Goal: Task Accomplishment & Management: Manage account settings

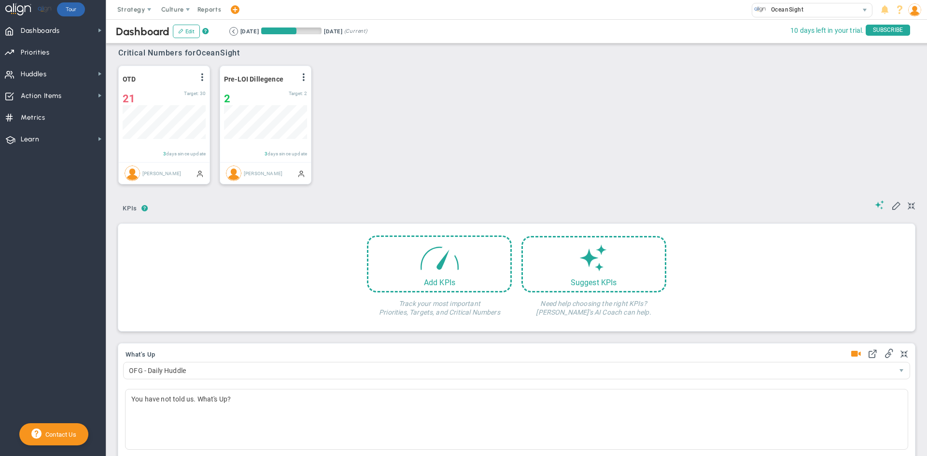
scroll to position [34, 83]
click at [44, 75] on span "Huddles" at bounding box center [34, 74] width 26 height 20
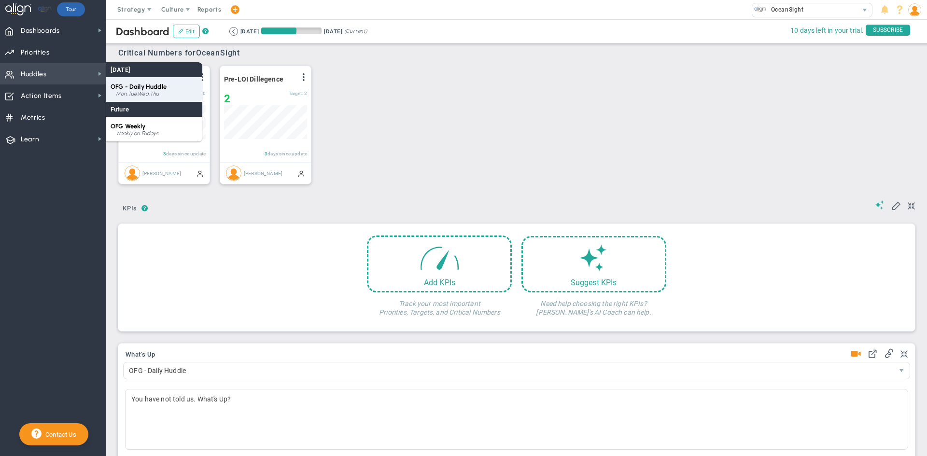
click at [151, 91] on div "Mon,Tue,Wed,Thu" at bounding box center [157, 94] width 82 height 6
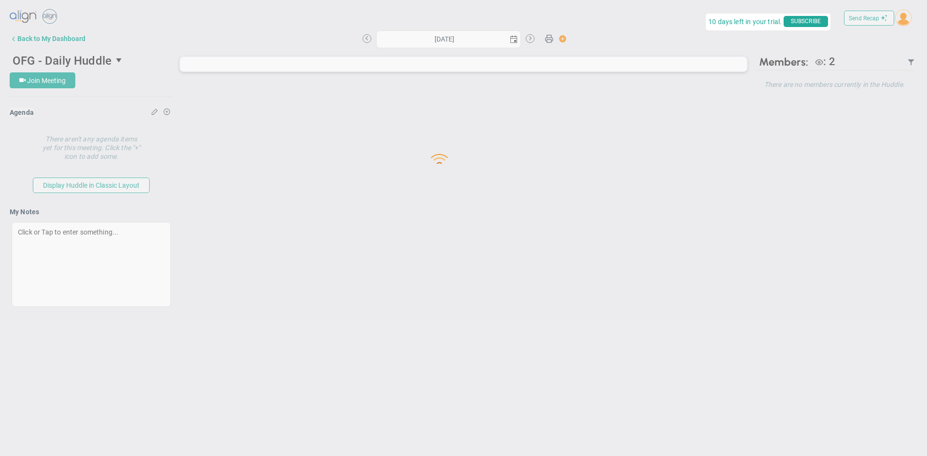
type input "[DATE]"
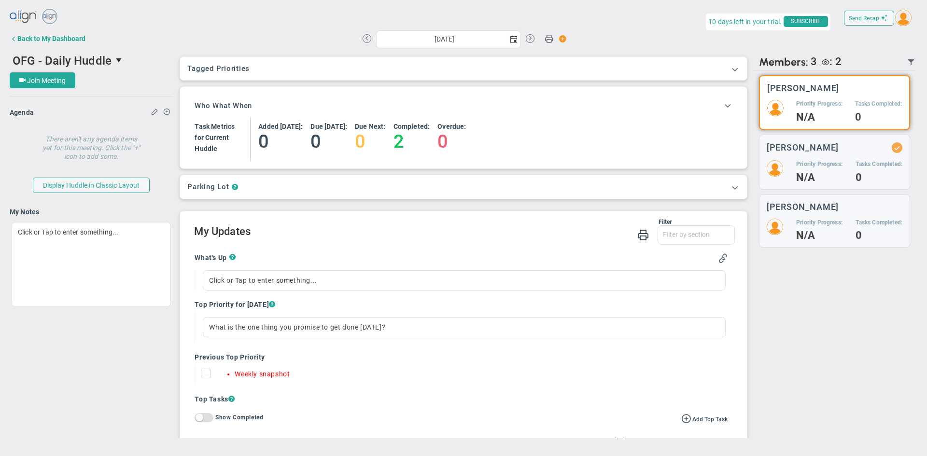
click at [204, 375] on input "Weekly snapshot" at bounding box center [208, 376] width 10 height 10
checkbox input "true"
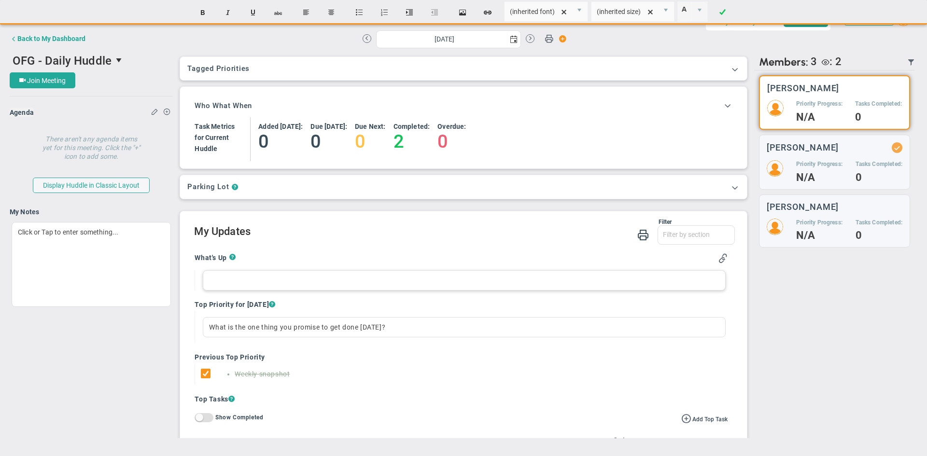
click at [219, 278] on div at bounding box center [464, 280] width 522 height 20
paste div
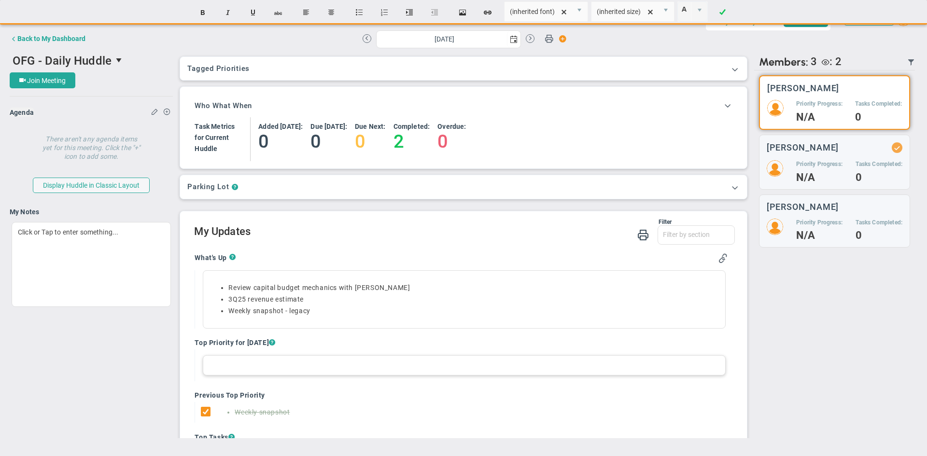
click at [218, 366] on div at bounding box center [464, 365] width 522 height 20
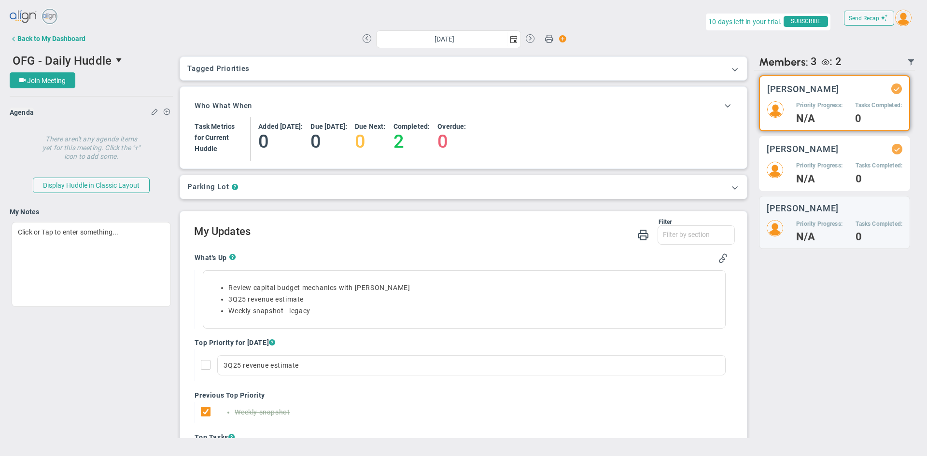
click at [800, 159] on div "Alison Proctor Priority Progress: N/A Tasks Completed: 0" at bounding box center [834, 163] width 151 height 55
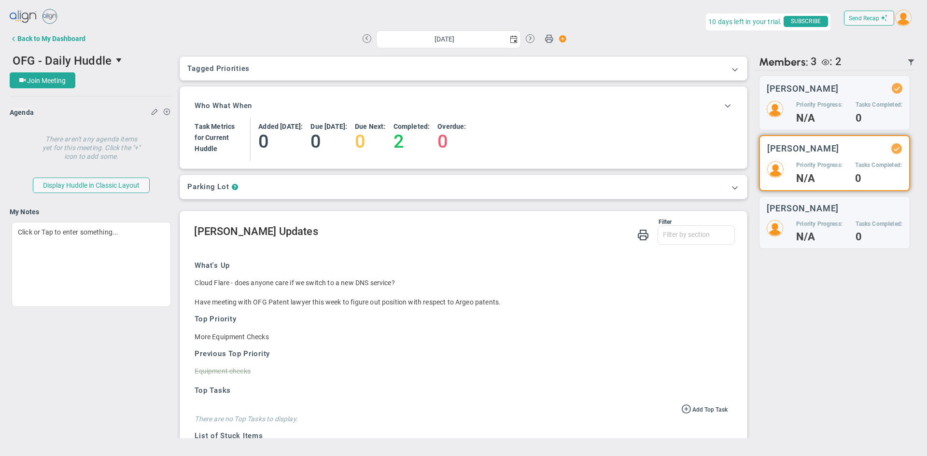
scroll to position [110, 0]
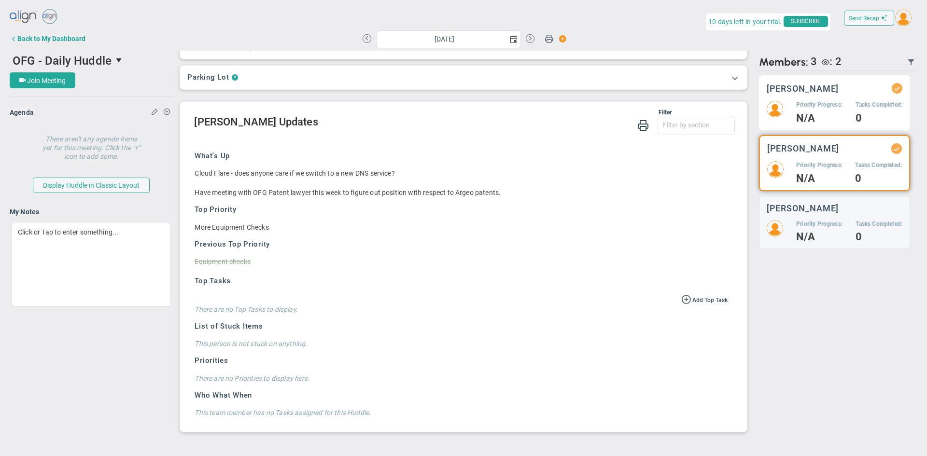
click at [813, 96] on div "[PERSON_NAME] Priority Progress: N/A Tasks Completed: 0" at bounding box center [834, 102] width 151 height 55
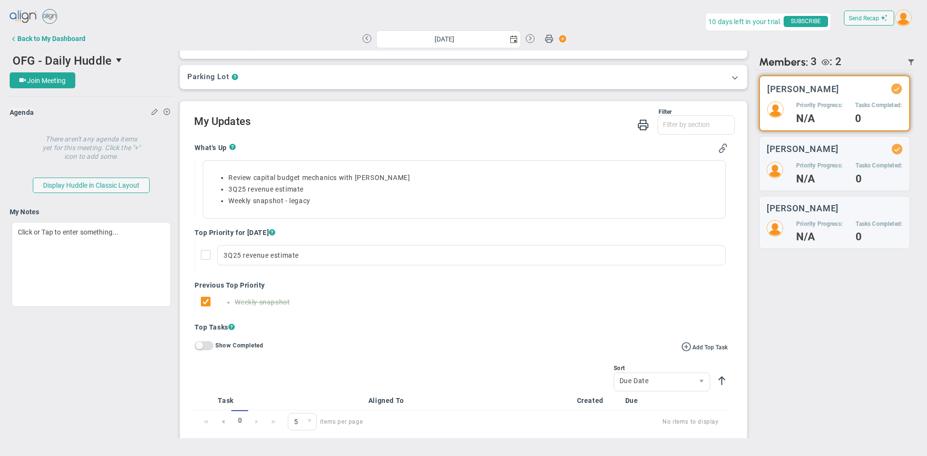
scroll to position [168, 0]
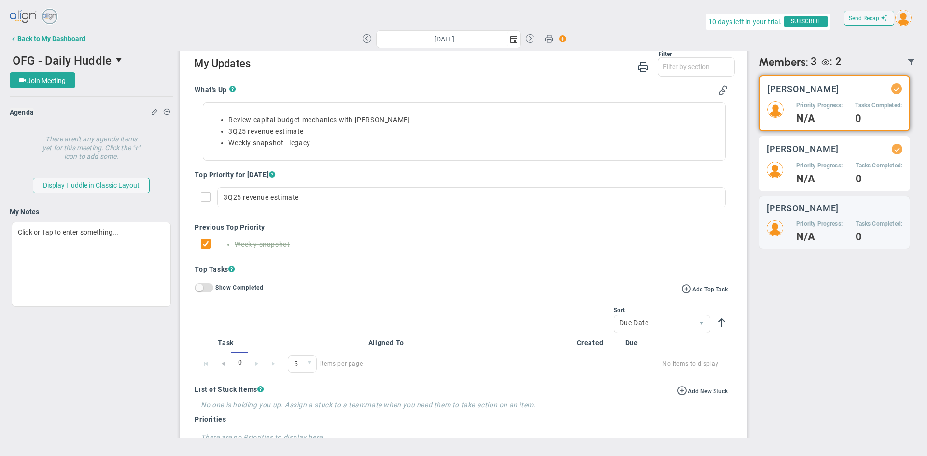
click at [814, 174] on div "Priority Progress: N/A" at bounding box center [819, 173] width 46 height 22
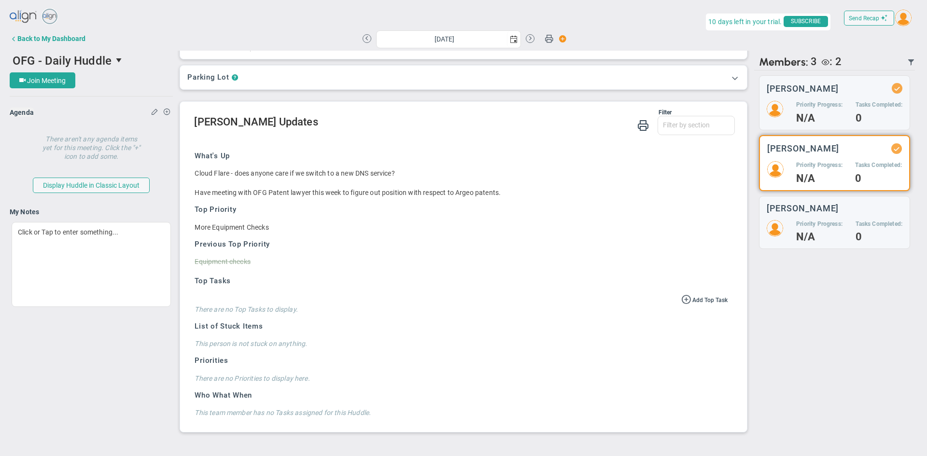
scroll to position [110, 0]
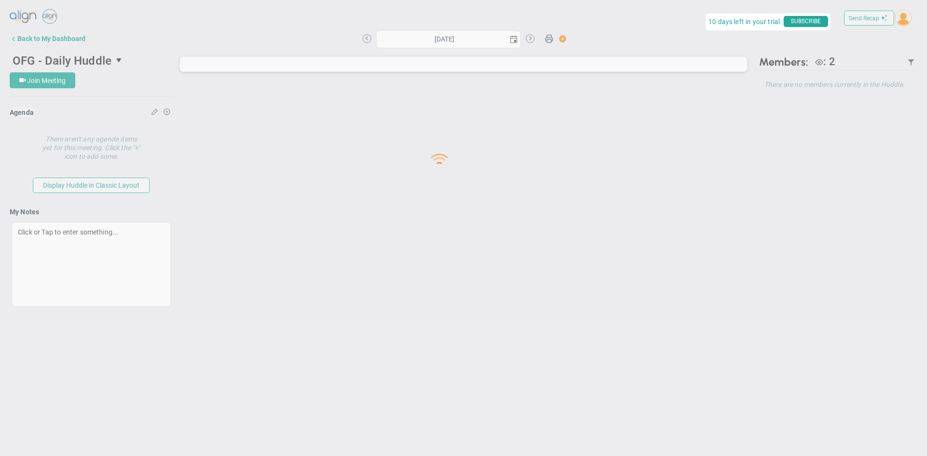
type input "[DATE]"
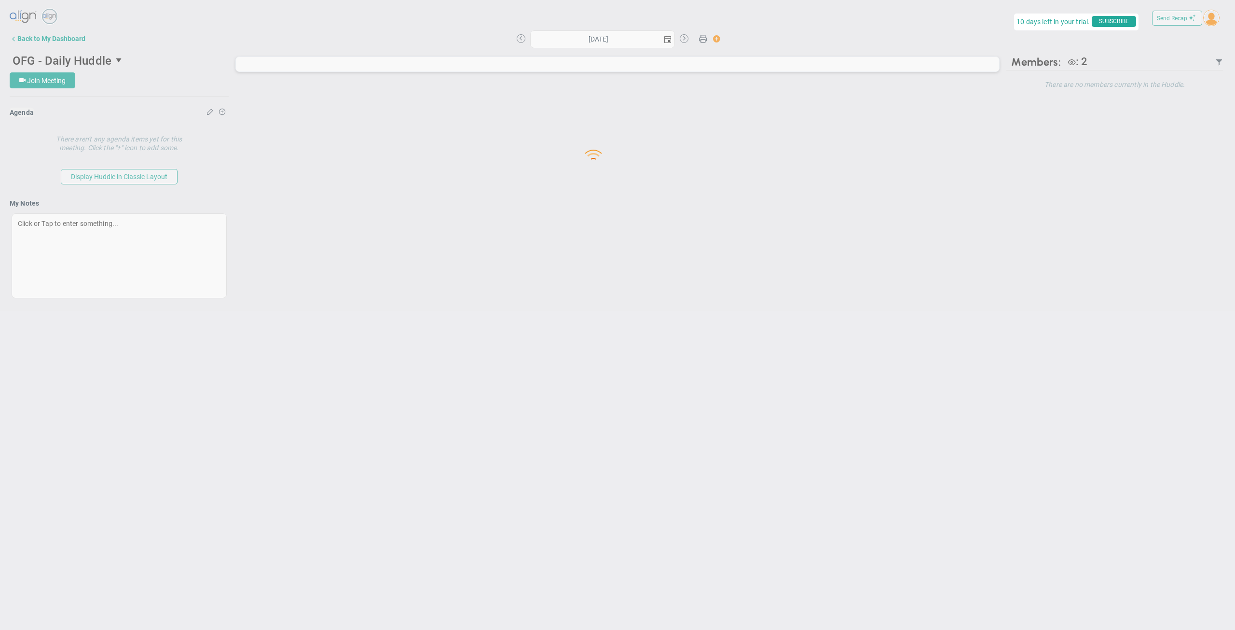
type input "[DATE]"
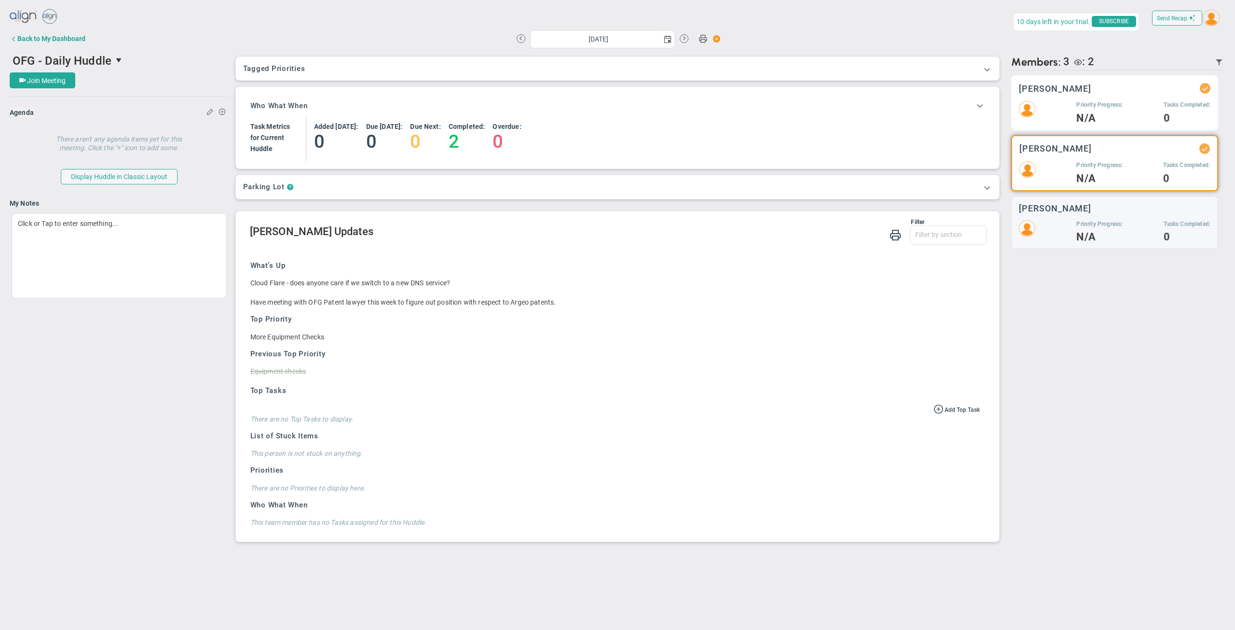
click at [1068, 96] on div "[PERSON_NAME] Priority Progress: N/A Tasks Completed: 0" at bounding box center [1114, 102] width 207 height 55
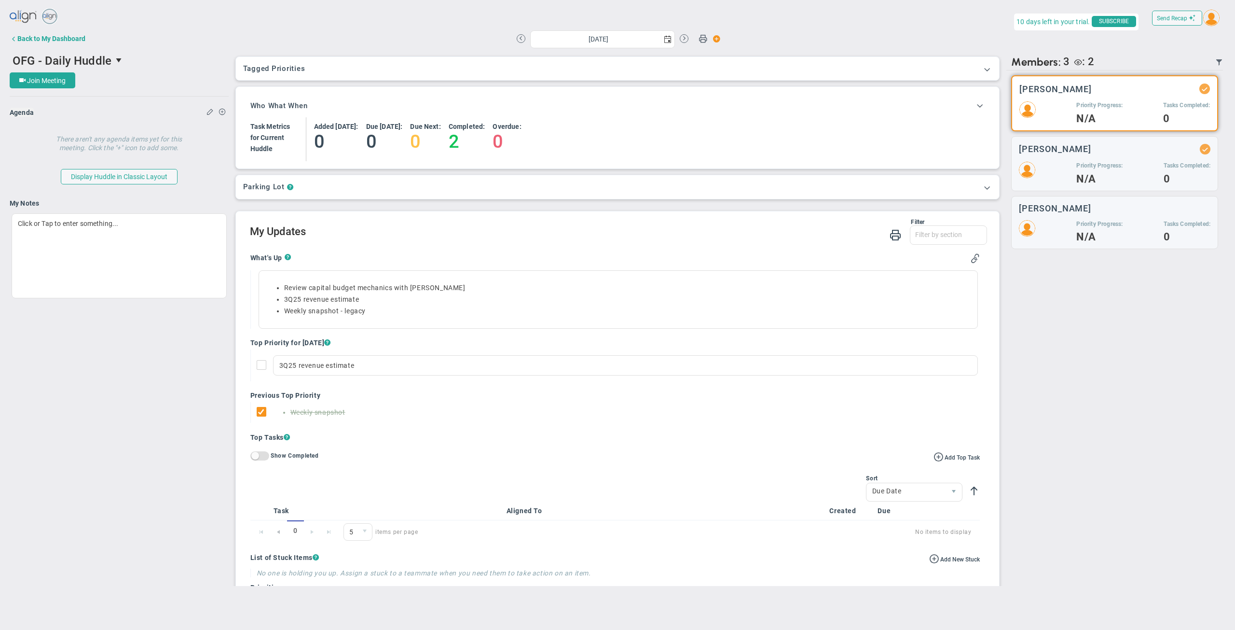
scroll to position [43, 0]
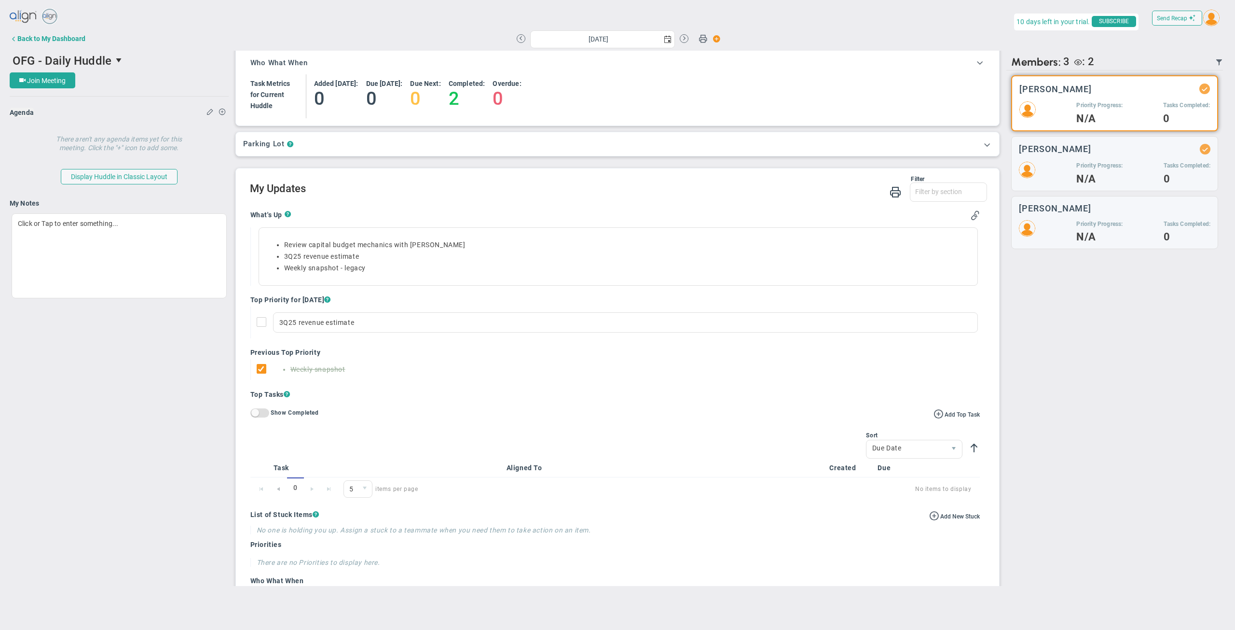
click at [1210, 17] on img at bounding box center [1212, 18] width 16 height 16
click at [1212, 22] on img at bounding box center [1212, 18] width 16 height 16
click at [1209, 21] on img at bounding box center [1212, 18] width 16 height 16
click at [1180, 122] on span "Sign Out" at bounding box center [1198, 115] width 73 height 19
